Goal: Transaction & Acquisition: Purchase product/service

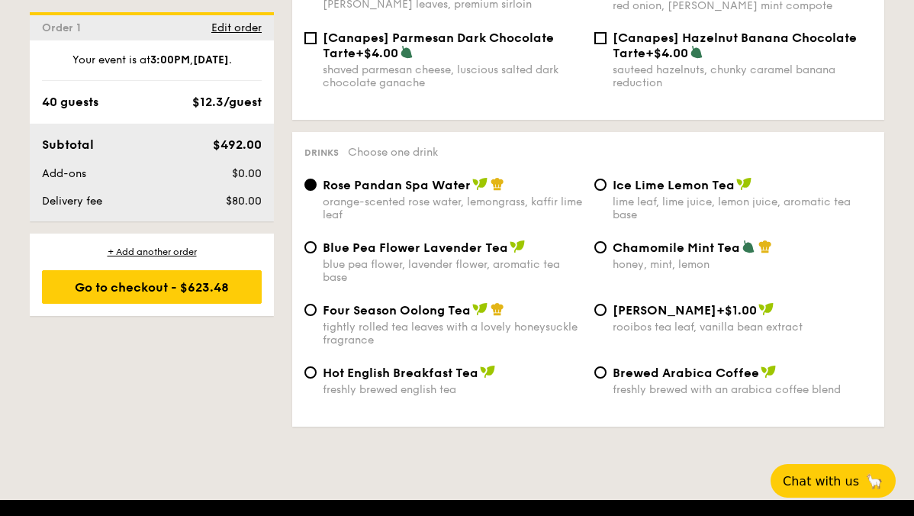
scroll to position [2819, 0]
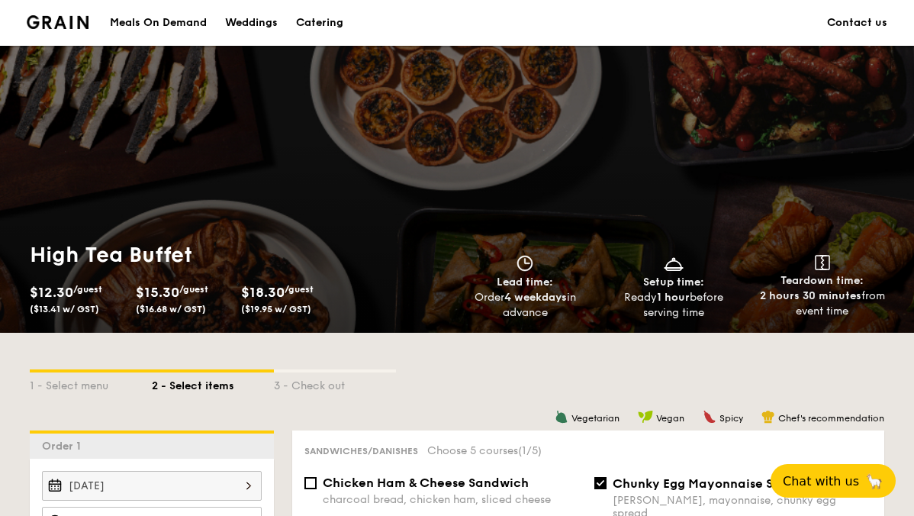
click at [183, 16] on div "Meals On Demand" at bounding box center [158, 23] width 97 height 46
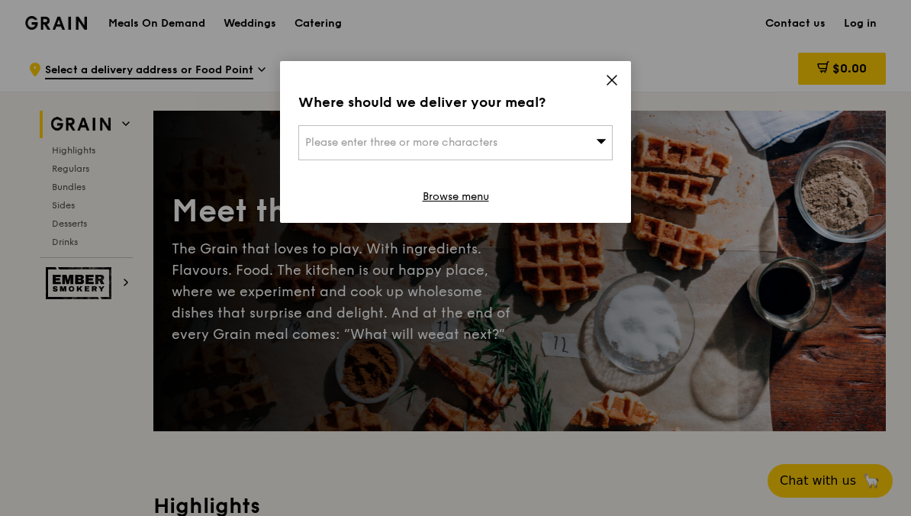
click at [613, 84] on icon at bounding box center [612, 80] width 14 height 14
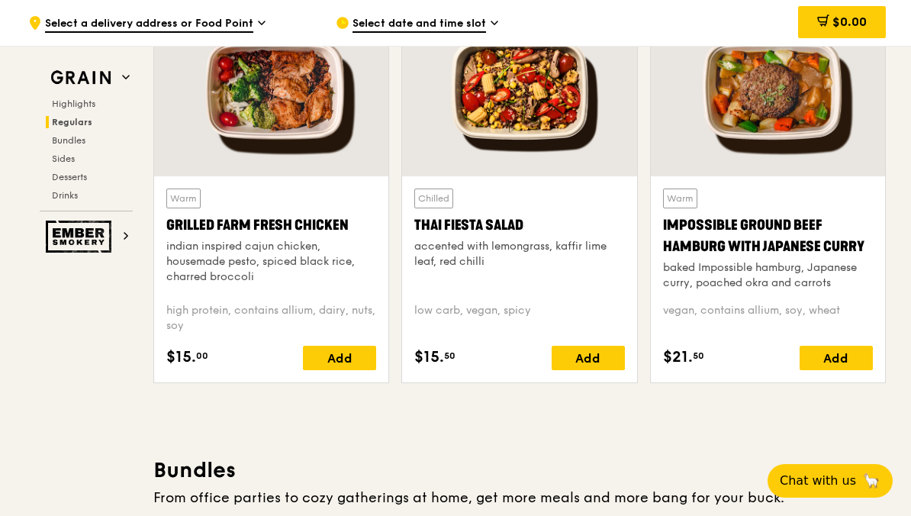
scroll to position [1658, 0]
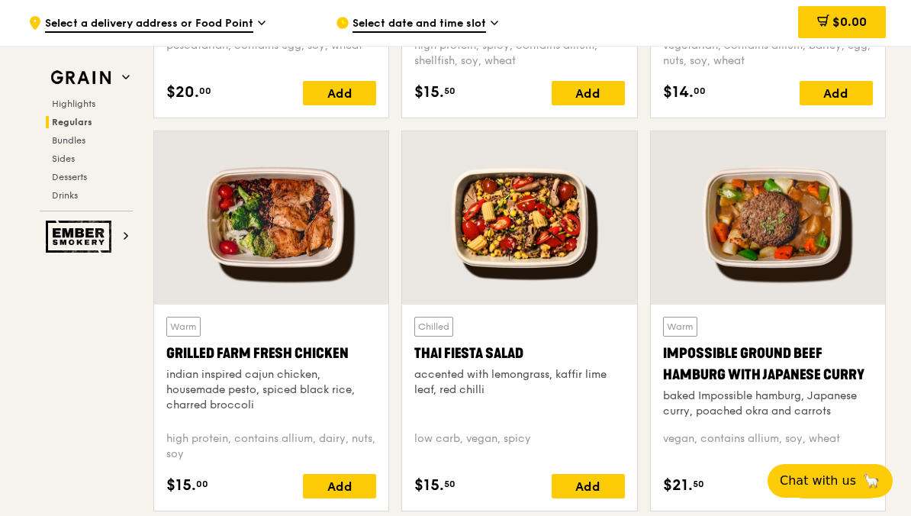
click at [773, 255] on div at bounding box center [768, 217] width 234 height 173
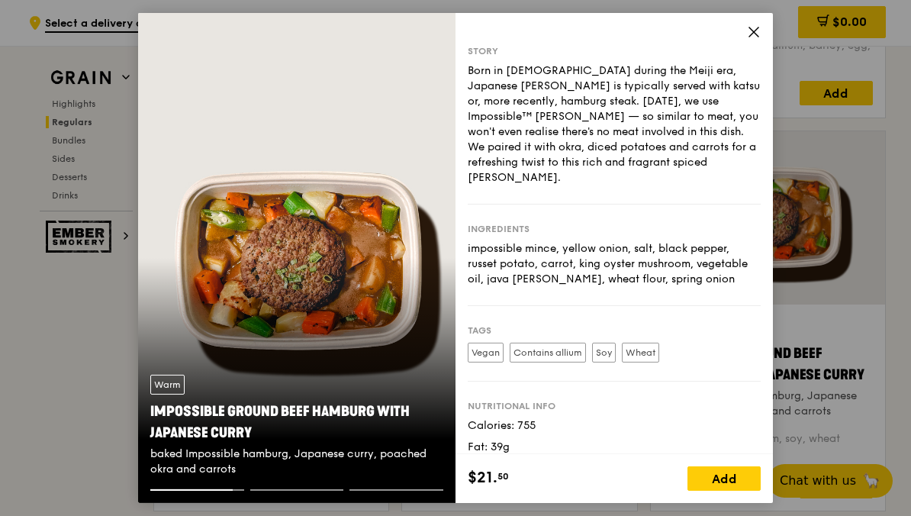
click at [753, 35] on icon at bounding box center [754, 32] width 14 height 14
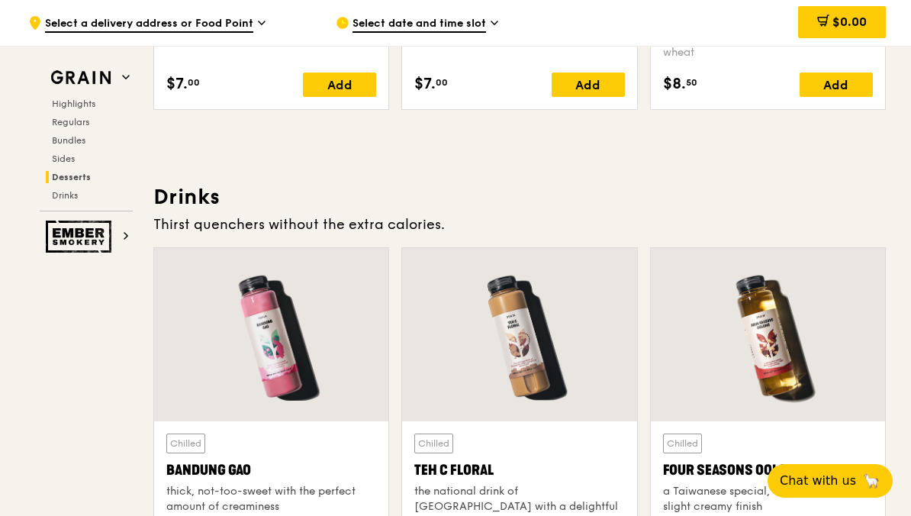
scroll to position [5141, 0]
